Goal: Book appointment/travel/reservation

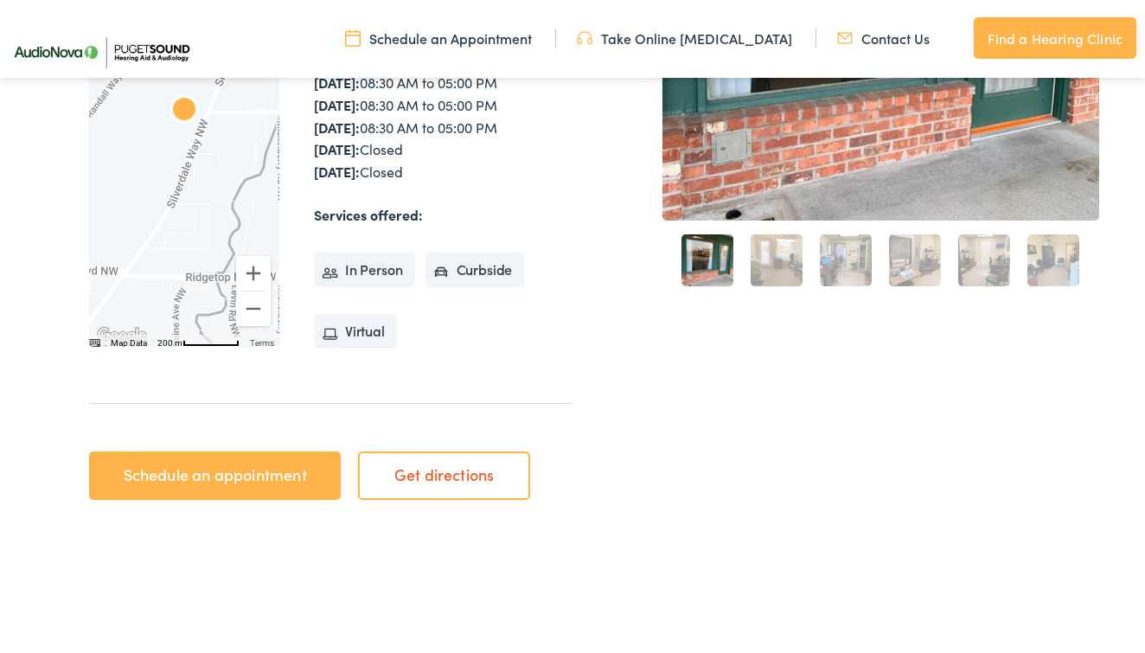
scroll to position [435, 0]
click at [262, 469] on link "Schedule an appointment" at bounding box center [215, 475] width 252 height 48
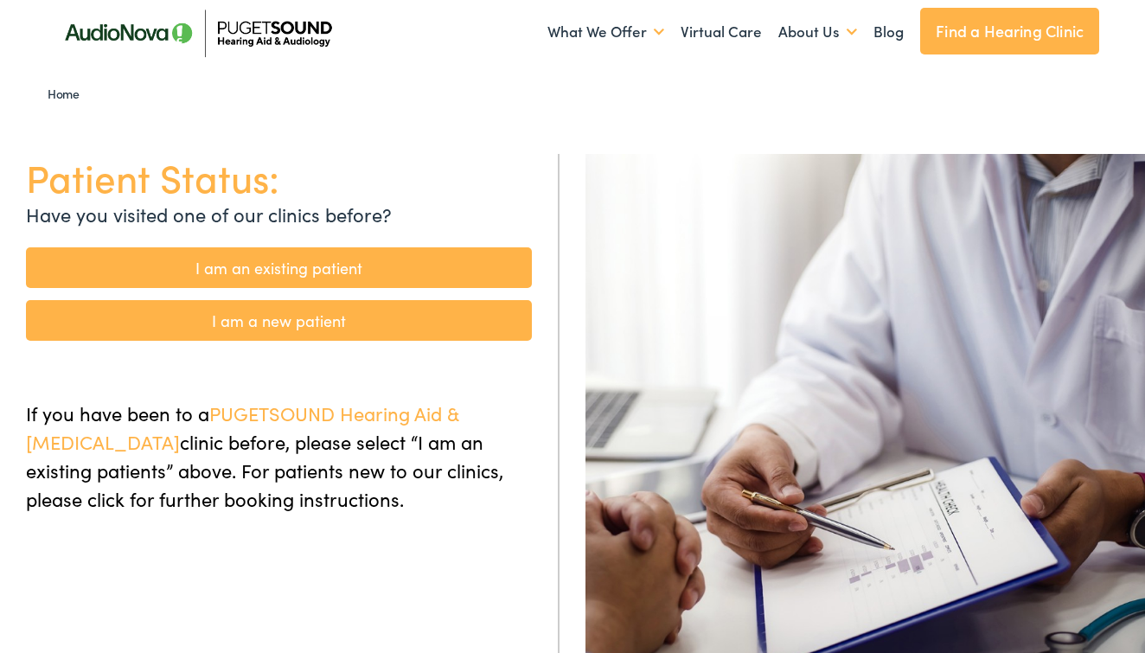
scroll to position [61, 0]
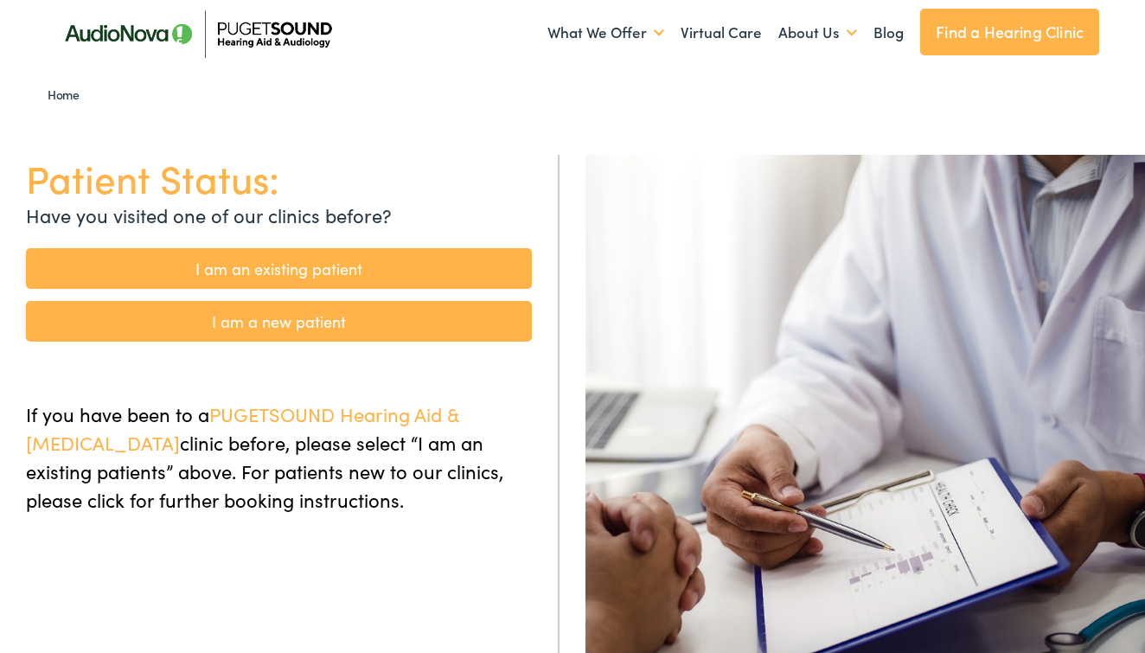
click at [287, 268] on link "I am an existing patient" at bounding box center [279, 268] width 506 height 41
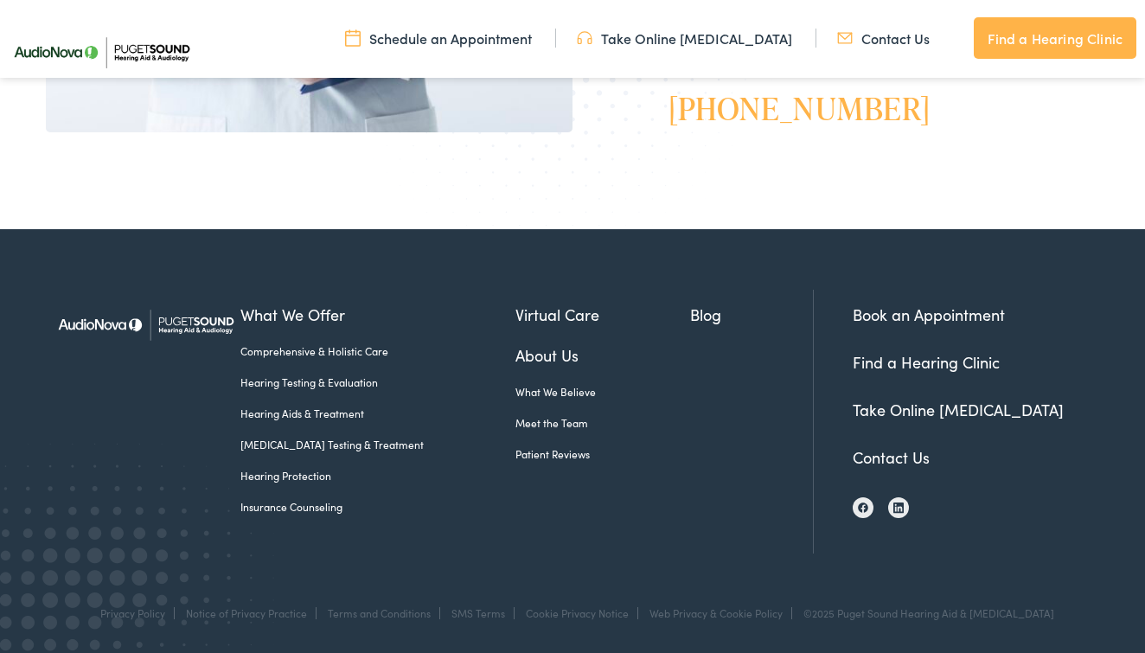
scroll to position [771, 0]
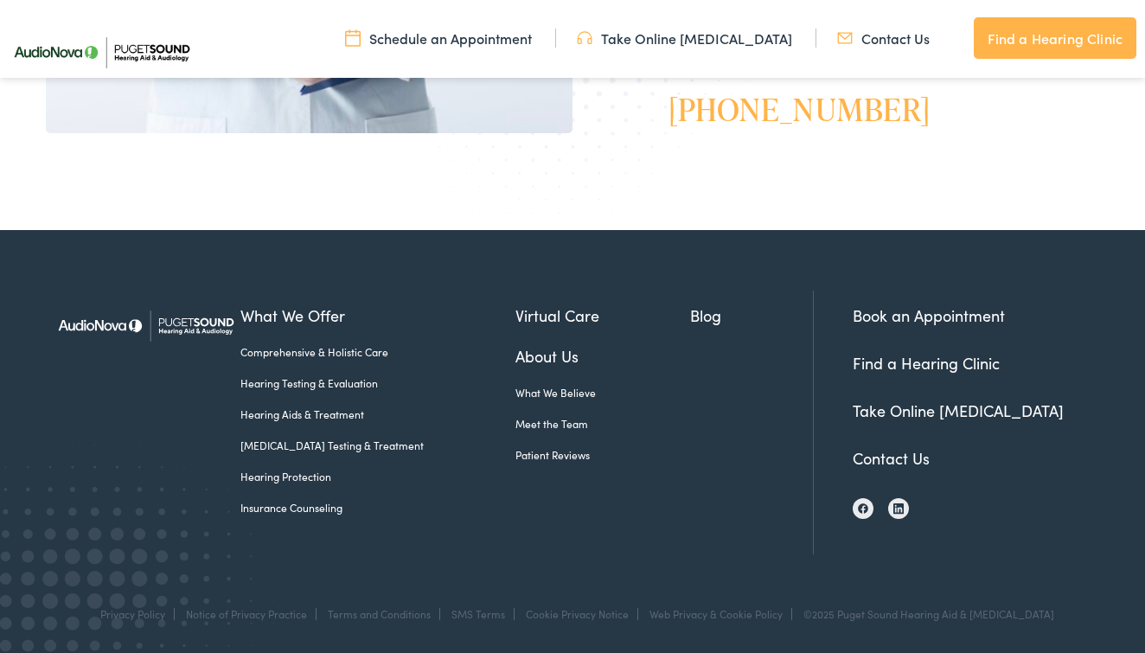
click at [909, 454] on link "Contact Us" at bounding box center [891, 458] width 77 height 22
